Goal: Task Accomplishment & Management: Manage account settings

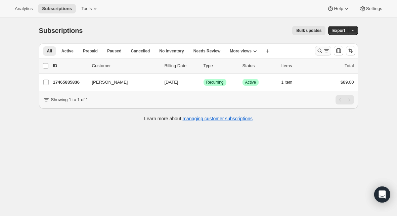
click at [317, 51] on icon "Search and filter results" at bounding box center [319, 50] width 7 height 7
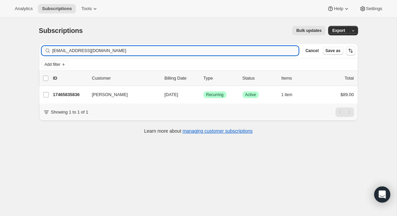
click at [152, 47] on input "[EMAIL_ADDRESS][DOMAIN_NAME]" at bounding box center [175, 50] width 247 height 9
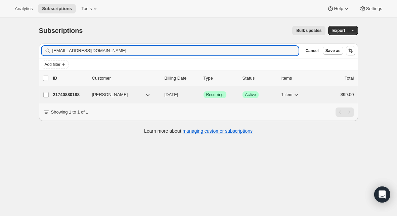
type input "[EMAIL_ADDRESS][DOMAIN_NAME]"
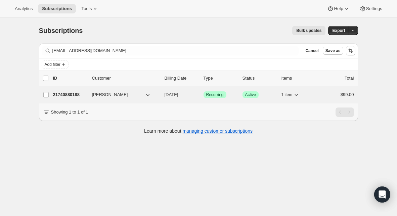
click at [77, 94] on p "21740880188" at bounding box center [70, 94] width 34 height 7
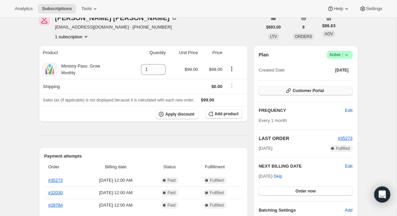
scroll to position [36, 0]
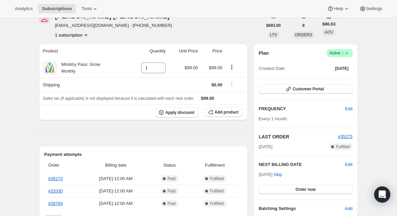
click at [347, 54] on icon at bounding box center [346, 53] width 7 height 7
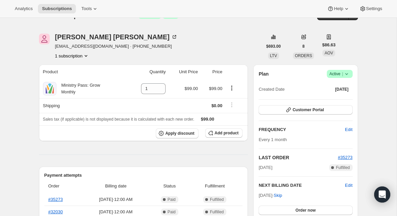
scroll to position [12, 0]
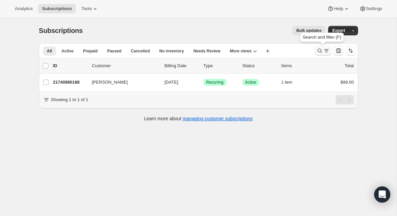
click at [319, 53] on icon "Search and filter results" at bounding box center [319, 50] width 7 height 7
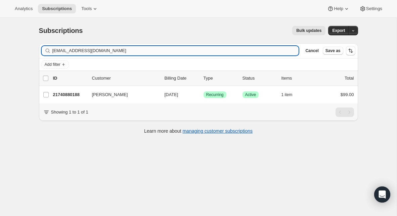
click at [129, 51] on input "[EMAIL_ADDRESS][DOMAIN_NAME]" at bounding box center [175, 50] width 247 height 9
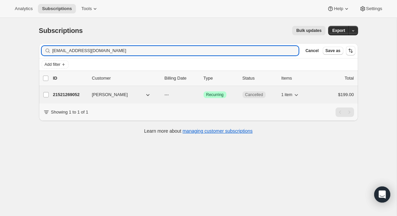
type input "[EMAIL_ADDRESS][DOMAIN_NAME]"
click at [72, 94] on p "21521269052" at bounding box center [70, 94] width 34 height 7
